Goal: Navigation & Orientation: Find specific page/section

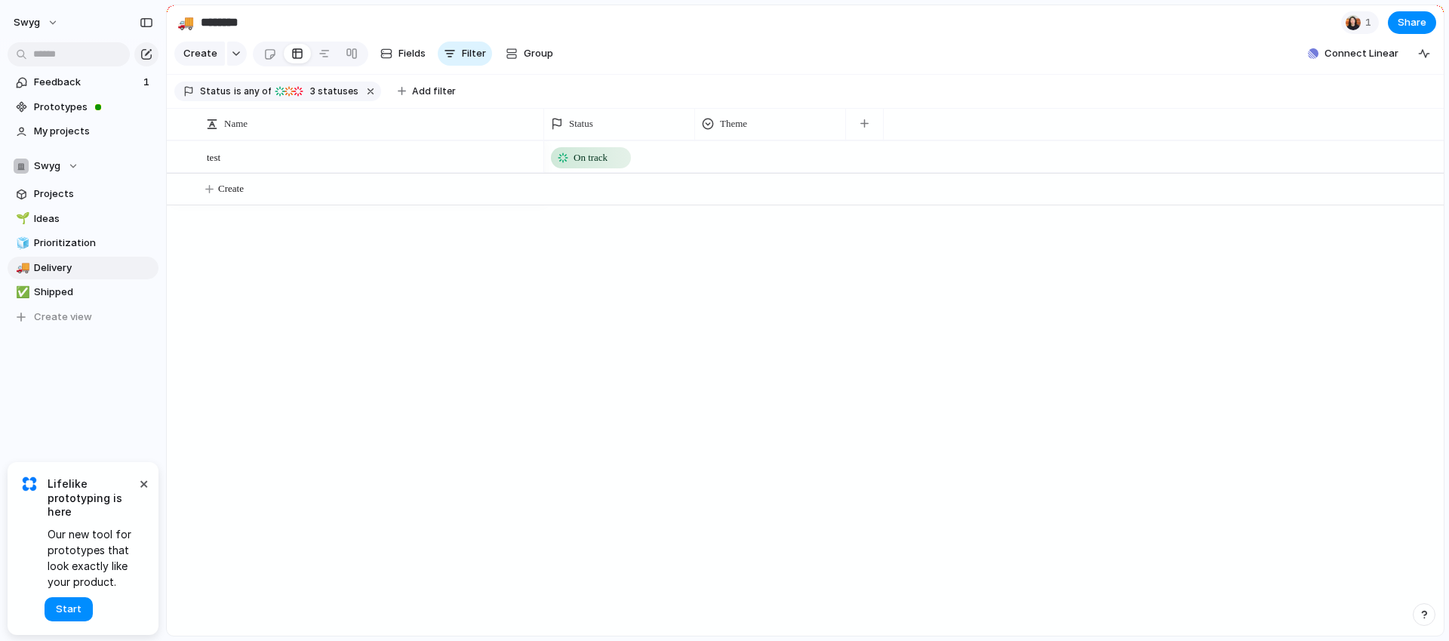
click at [115, 27] on div "swyg" at bounding box center [83, 19] width 166 height 39
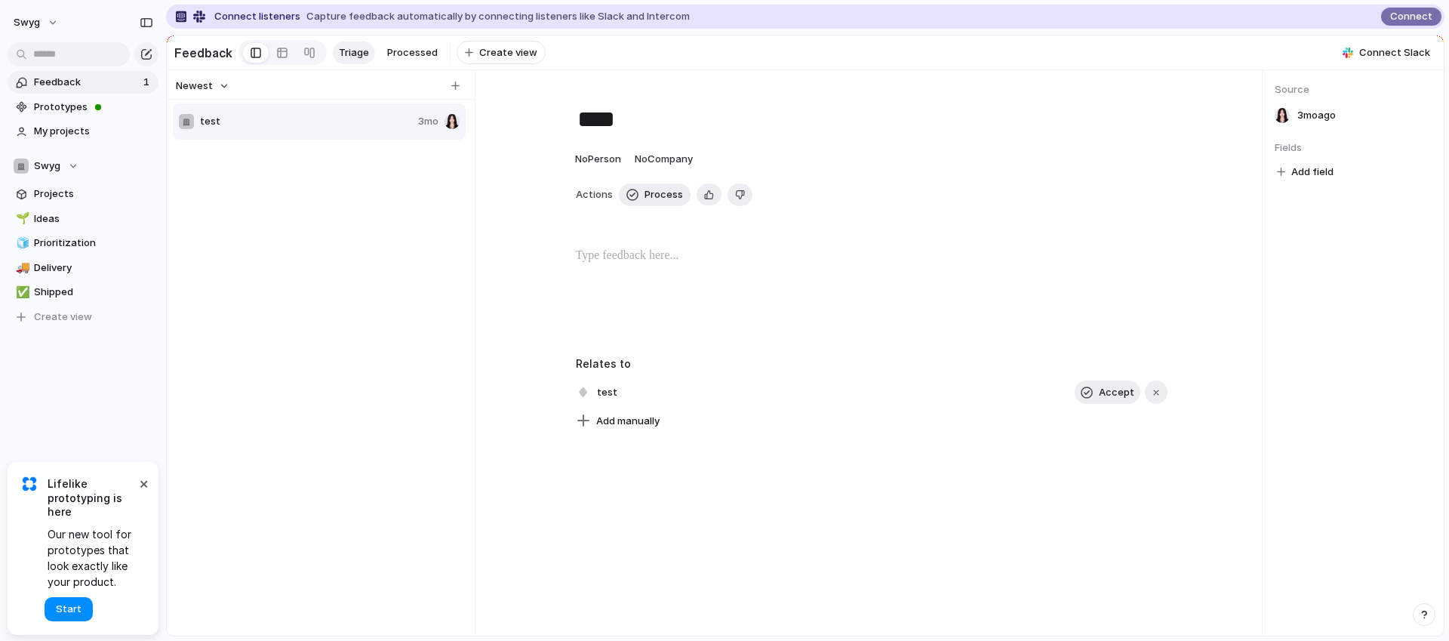
click at [399, 91] on div "Newest" at bounding box center [318, 86] width 296 height 20
click at [223, 92] on button "Newest" at bounding box center [203, 86] width 58 height 20
click at [223, 92] on div "Newest Oldest" at bounding box center [724, 320] width 1449 height 641
click at [67, 208] on link "🌱 Ideas" at bounding box center [83, 219] width 151 height 23
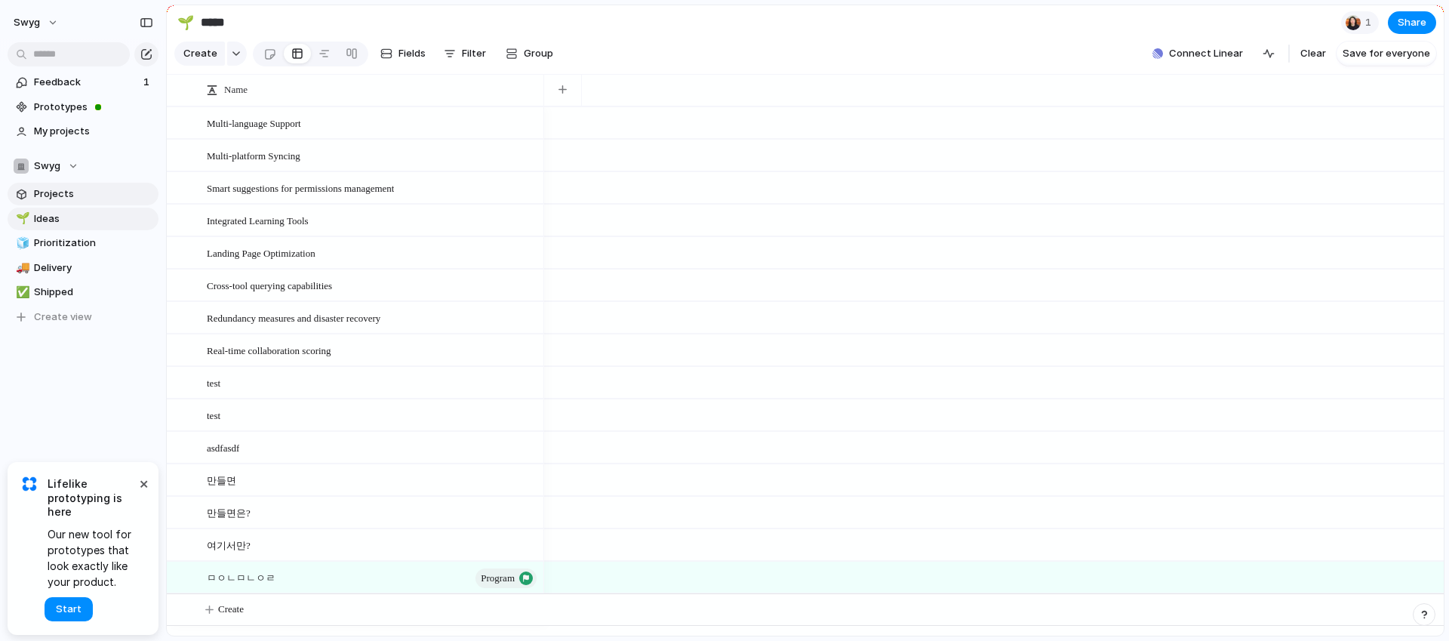
click at [90, 199] on span "Projects" at bounding box center [93, 193] width 119 height 15
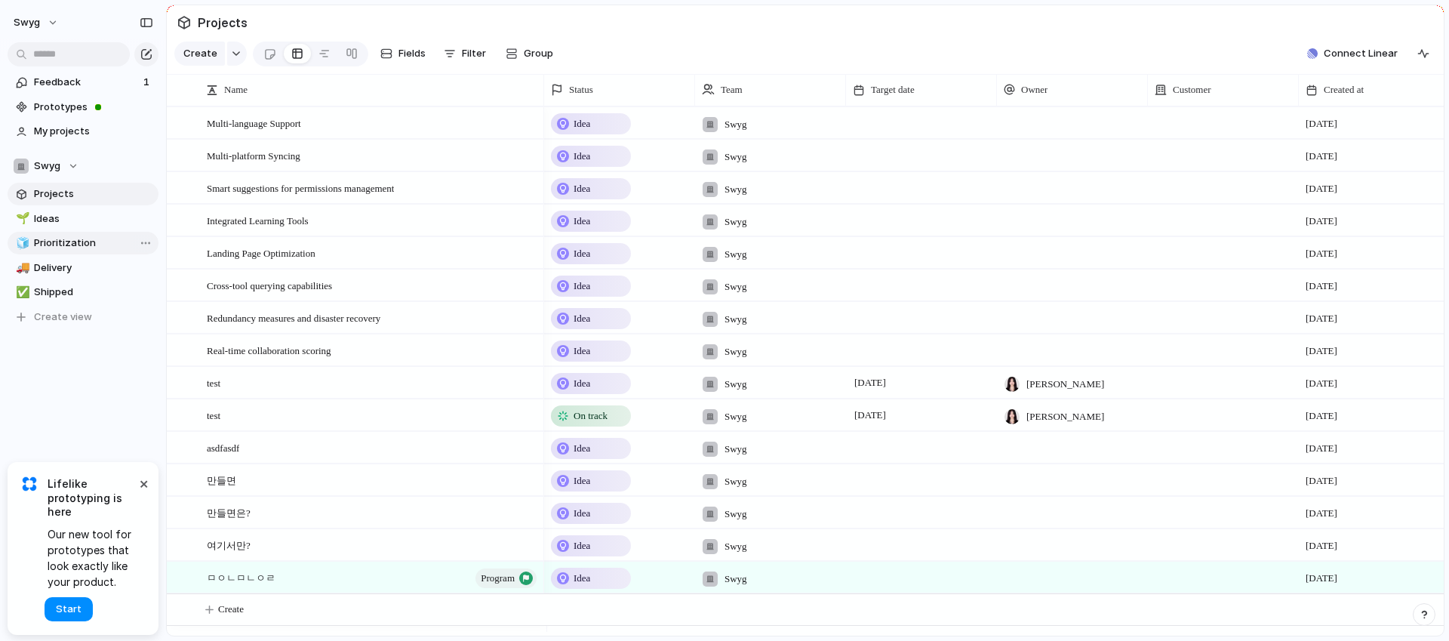
click at [109, 254] on div "🧊 Prioritization" at bounding box center [83, 243] width 151 height 23
click at [91, 239] on span "Prioritization" at bounding box center [93, 243] width 119 height 15
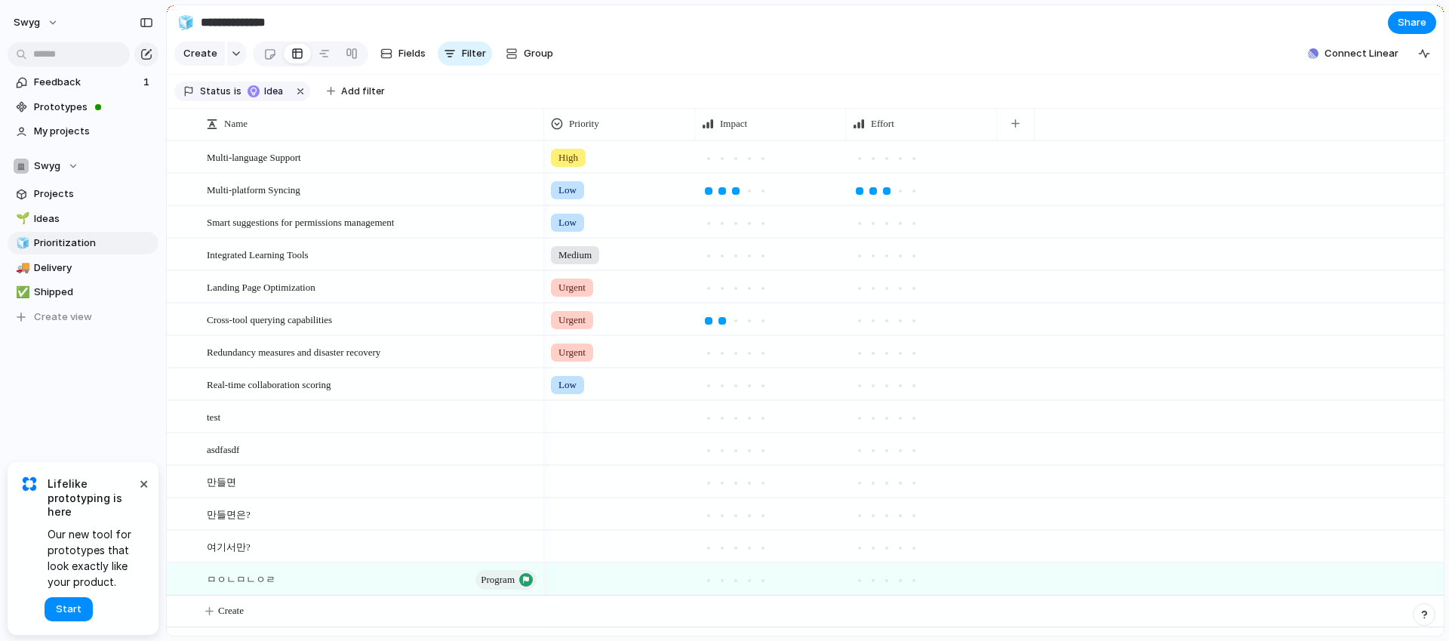
click at [72, 279] on div "🌱 Ideas 🧊 Prioritization 🚚 Delivery ✅ Shipped To pick up a draggable item, pres…" at bounding box center [83, 268] width 151 height 121
click at [607, 167] on div "High" at bounding box center [619, 154] width 149 height 25
click at [720, 163] on div "Urgent High Medium Low No Priority" at bounding box center [724, 320] width 1449 height 641
click at [87, 274] on span "Delivery" at bounding box center [93, 267] width 119 height 15
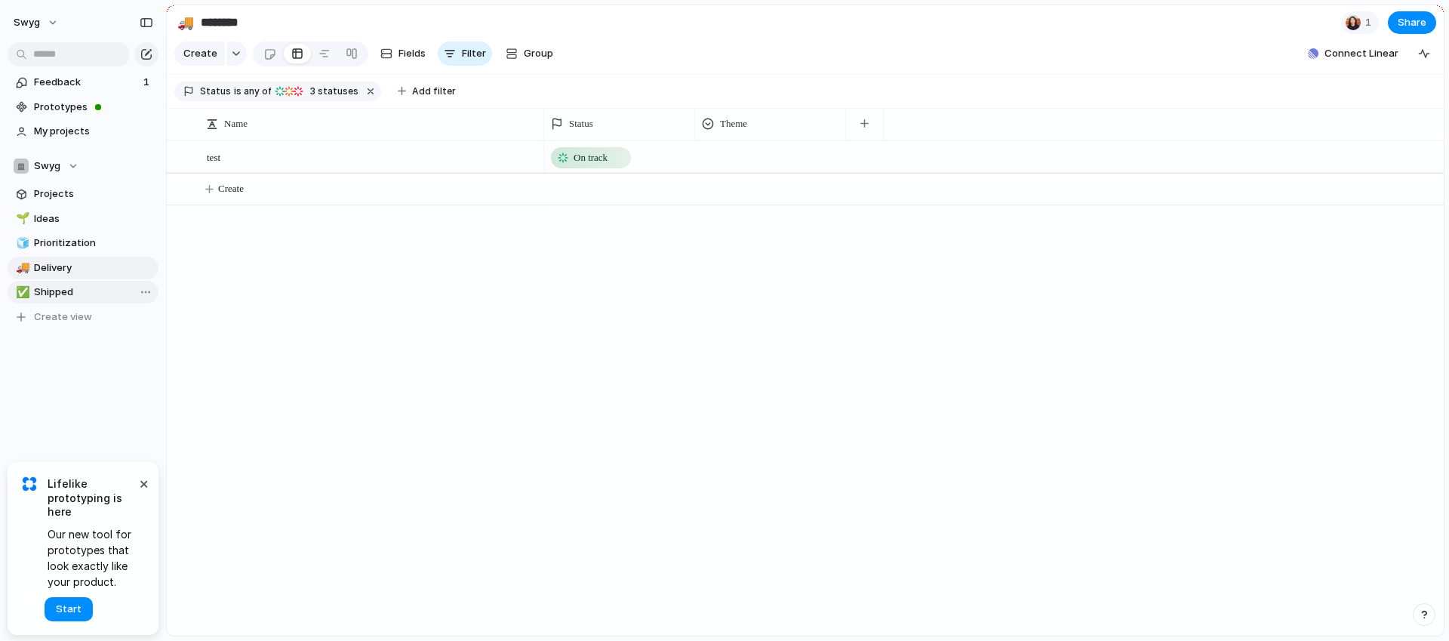
click at [62, 294] on span "Shipped" at bounding box center [93, 292] width 119 height 15
type input "*******"
click at [66, 112] on span "Prototypes" at bounding box center [93, 107] width 119 height 15
